Goal: Navigation & Orientation: Find specific page/section

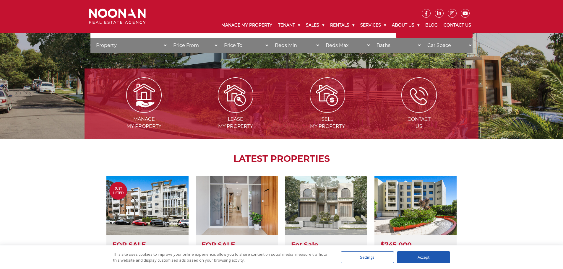
scroll to position [384, 0]
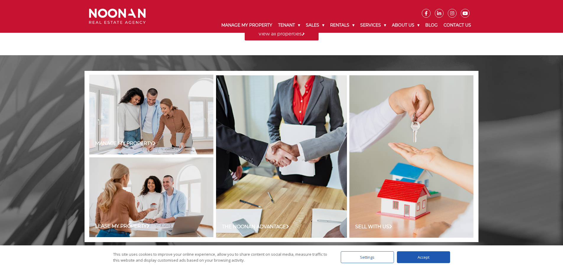
click at [550, 170] on div "Manage my Property The [PERSON_NAME] Advantage Sell with us Lease my Property O…" at bounding box center [281, 156] width 563 height 202
click at [437, 254] on div "Accept" at bounding box center [423, 257] width 53 height 12
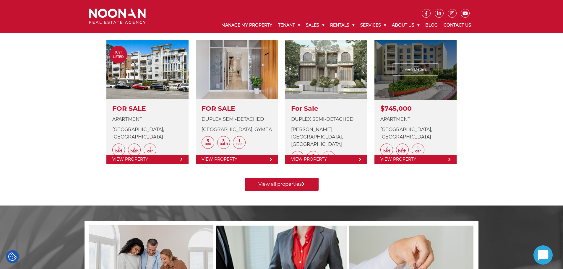
scroll to position [118, 0]
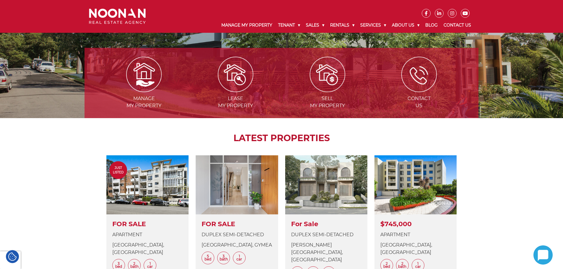
drag, startPoint x: 563, startPoint y: 98, endPoint x: 565, endPoint y: 116, distance: 18.5
click at [548, 162] on div "Manage my Property Lease my Property Sell my Property Contact Us LATEST PROPERT…" at bounding box center [281, 177] width 563 height 288
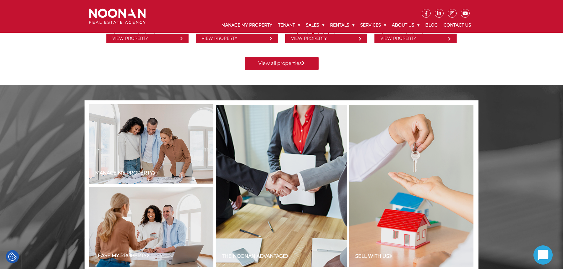
click at [550, 251] on icon at bounding box center [542, 255] width 19 height 19
click at [545, 251] on icon at bounding box center [543, 255] width 11 height 11
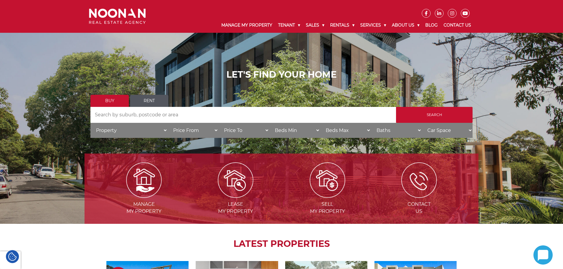
scroll to position [0, 0]
